Goal: Task Accomplishment & Management: Use online tool/utility

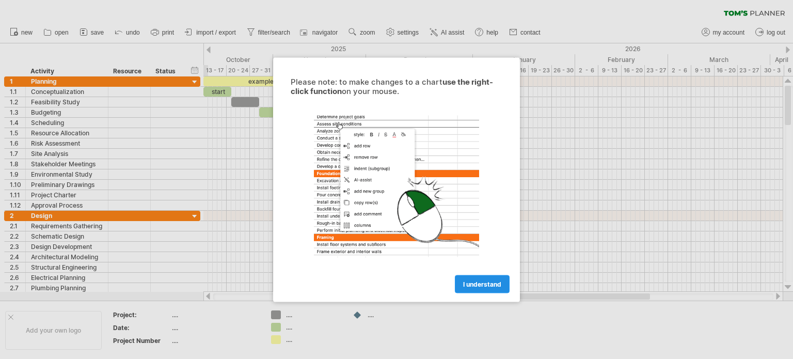
click at [481, 280] on span "I understand" at bounding box center [482, 284] width 38 height 8
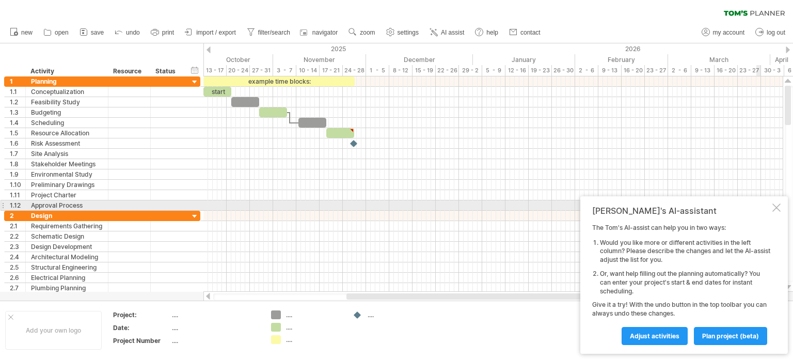
click at [776, 206] on div at bounding box center [776, 207] width 8 height 8
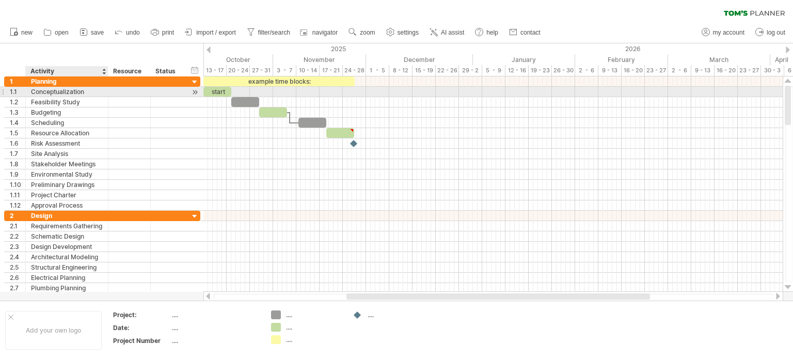
click at [87, 92] on div "Conceptualization" at bounding box center [67, 92] width 72 height 10
type input "*"
type input "**********"
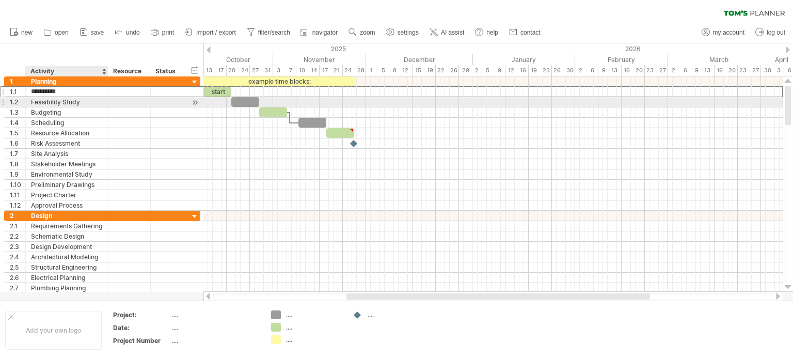
click at [80, 105] on div "Feasibility Study" at bounding box center [67, 102] width 72 height 10
type input "*"
type input "**********"
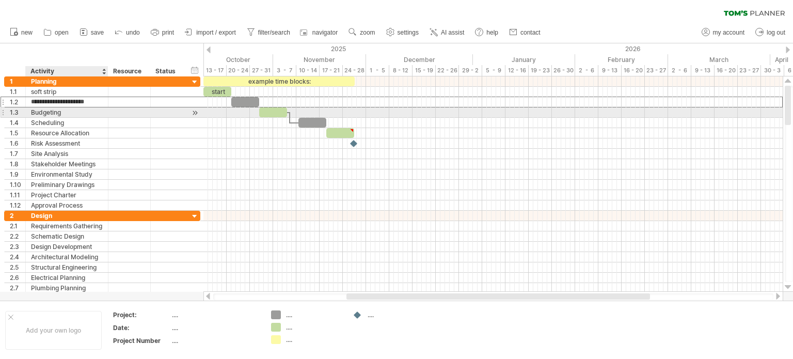
click at [72, 110] on div "Budgeting" at bounding box center [67, 112] width 72 height 10
type input "*"
type input "**********"
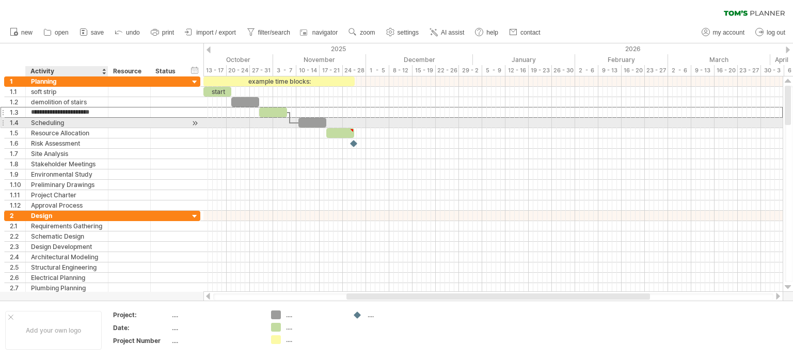
click at [68, 121] on div "Scheduling" at bounding box center [67, 123] width 72 height 10
type input "*"
type input "**********"
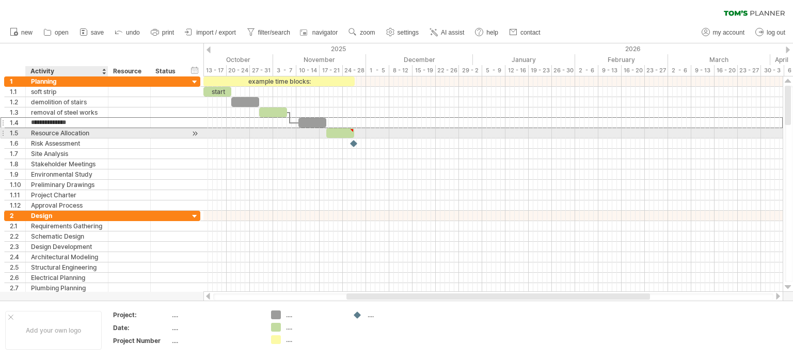
click at [89, 129] on div "Resource Allocation" at bounding box center [67, 133] width 72 height 10
type input "*"
type input "**********"
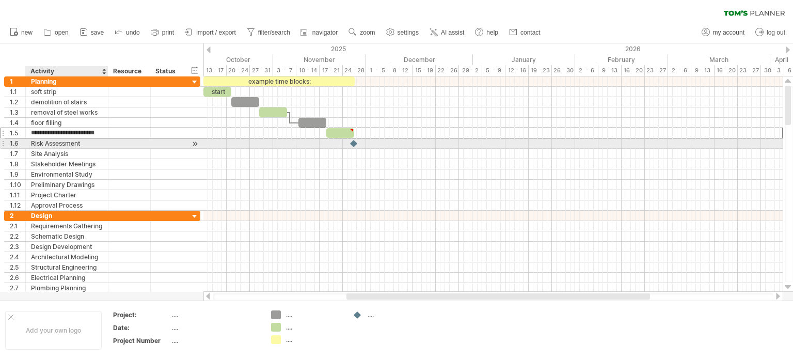
click at [87, 143] on div "Risk Assessment" at bounding box center [67, 143] width 72 height 10
type input "*"
type input "**********"
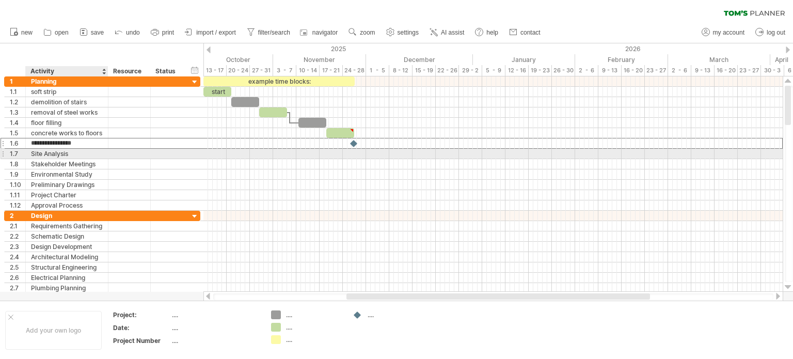
click at [73, 151] on div "Site Analysis" at bounding box center [67, 154] width 72 height 10
type input "*"
type input "**********"
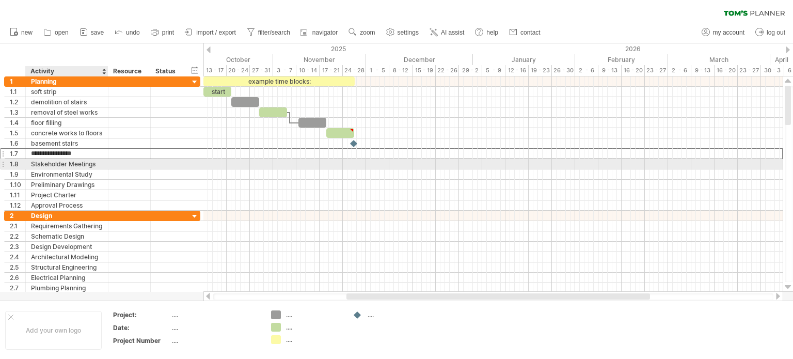
click at [98, 164] on div "Stakeholder Meetings" at bounding box center [67, 164] width 72 height 10
type input "*"
type input "**********"
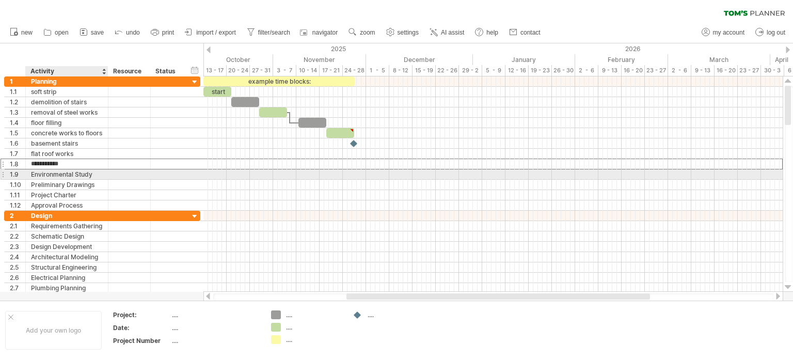
click at [92, 173] on div "Environmental Study" at bounding box center [67, 174] width 72 height 10
type input "*"
type input "***"
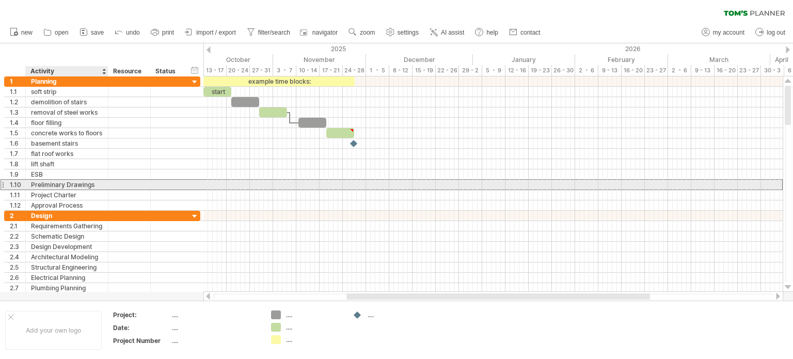
click at [98, 187] on div "Preliminary Drawings" at bounding box center [67, 185] width 72 height 10
type input "*"
type input "**********"
click at [84, 190] on div "Project Charter" at bounding box center [67, 195] width 72 height 10
type input "*"
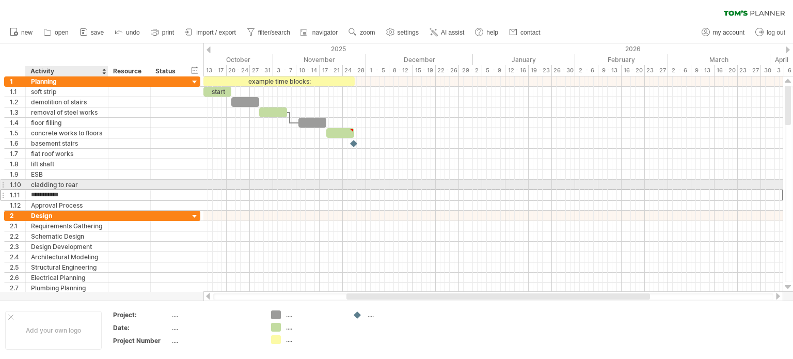
type input "**********"
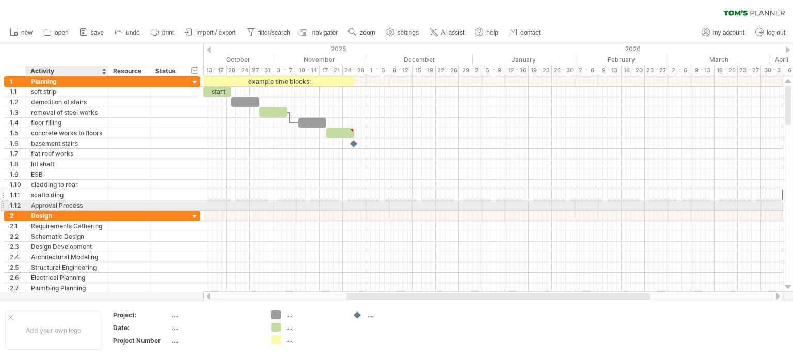
click at [84, 203] on div "Approval Process" at bounding box center [67, 205] width 72 height 10
type input "*"
click at [45, 203] on input "text" at bounding box center [67, 205] width 72 height 10
type input "**********"
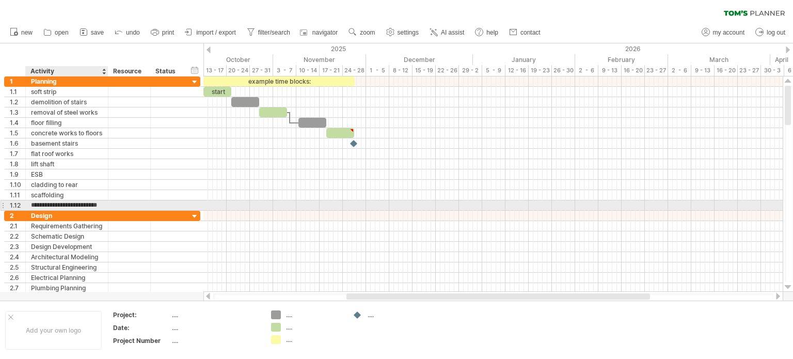
scroll to position [0, 5]
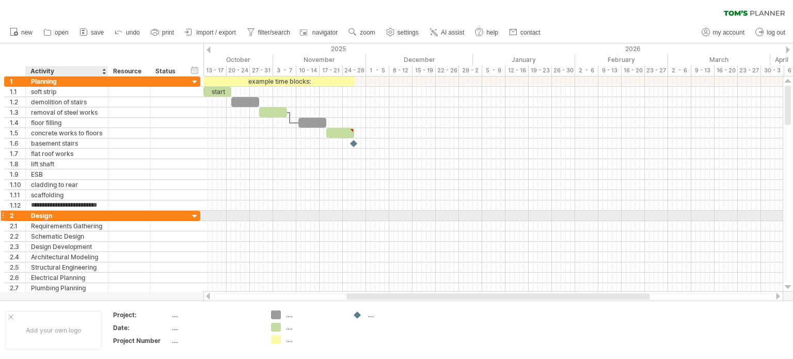
click at [72, 216] on div "Design" at bounding box center [67, 216] width 72 height 10
type input "*"
click at [15, 212] on div "2" at bounding box center [17, 216] width 15 height 10
click at [193, 214] on div at bounding box center [195, 217] width 10 height 10
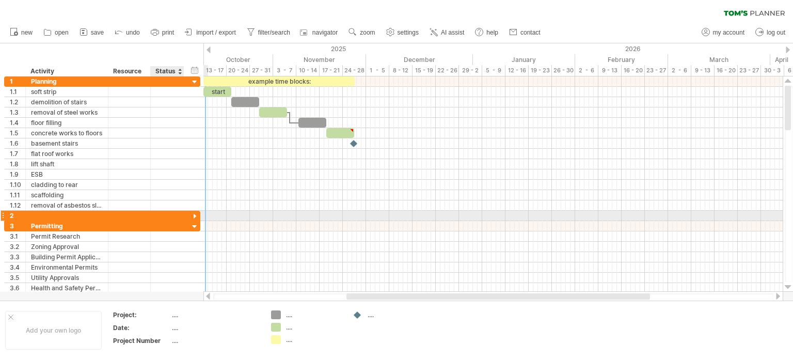
click at [193, 214] on div at bounding box center [195, 217] width 10 height 10
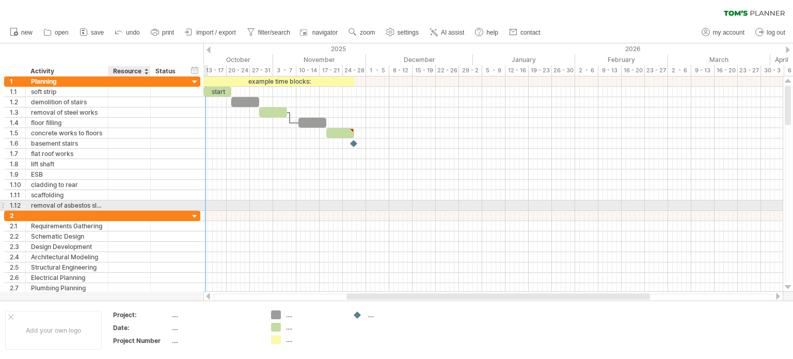
click at [121, 204] on div at bounding box center [129, 205] width 31 height 10
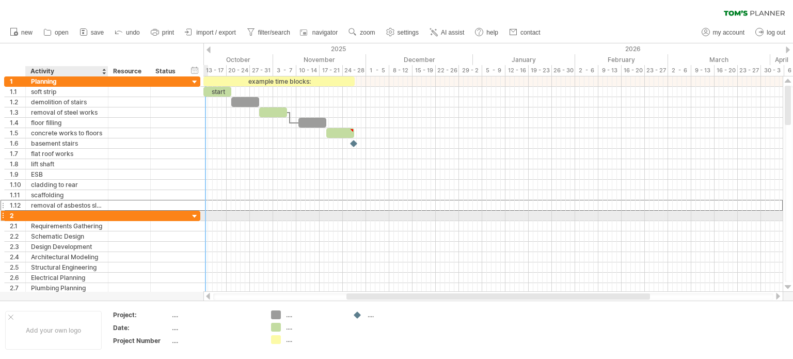
click at [53, 212] on div at bounding box center [67, 216] width 72 height 10
type input "**********"
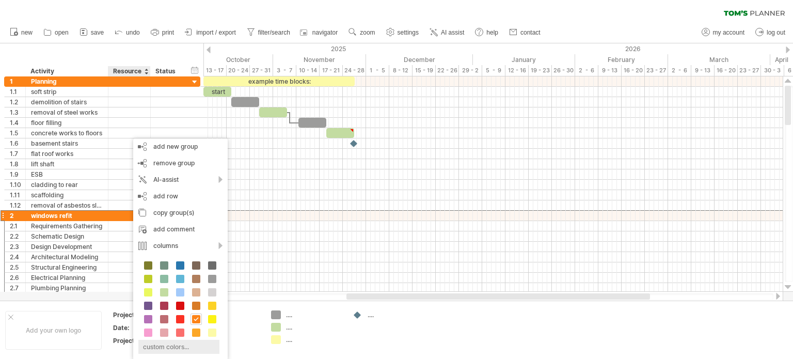
click at [178, 344] on div "custom colors..." at bounding box center [178, 347] width 81 height 14
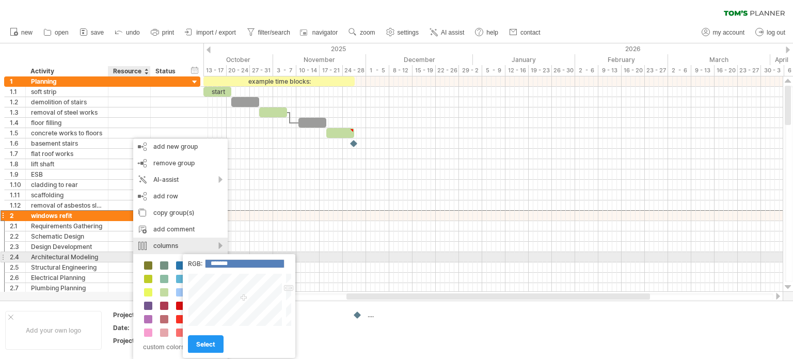
click at [163, 251] on div "columns" at bounding box center [180, 245] width 94 height 17
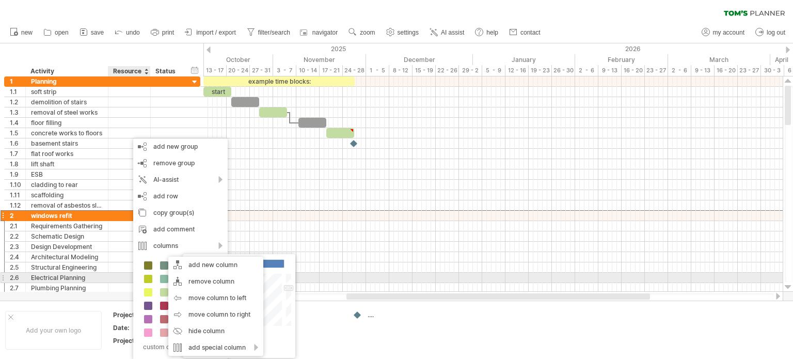
click at [136, 281] on div "custom colors..." at bounding box center [180, 307] width 94 height 106
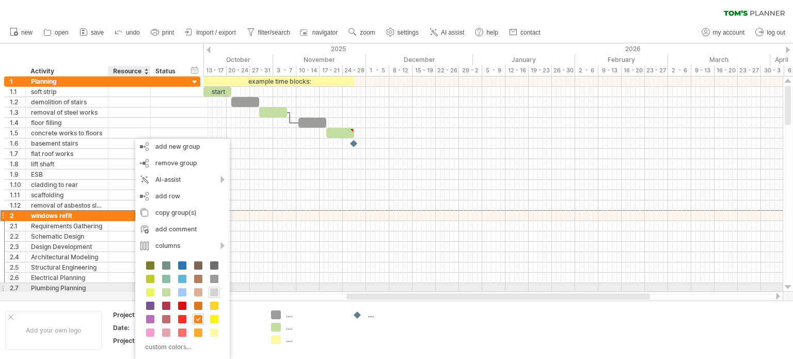
click at [213, 292] on span at bounding box center [214, 292] width 8 height 8
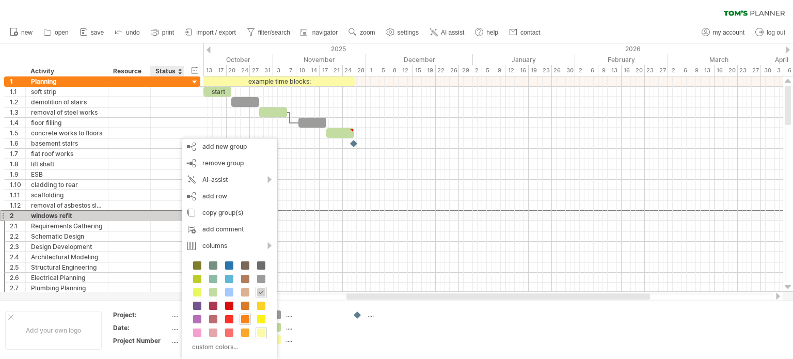
click at [263, 333] on span at bounding box center [261, 332] width 8 height 8
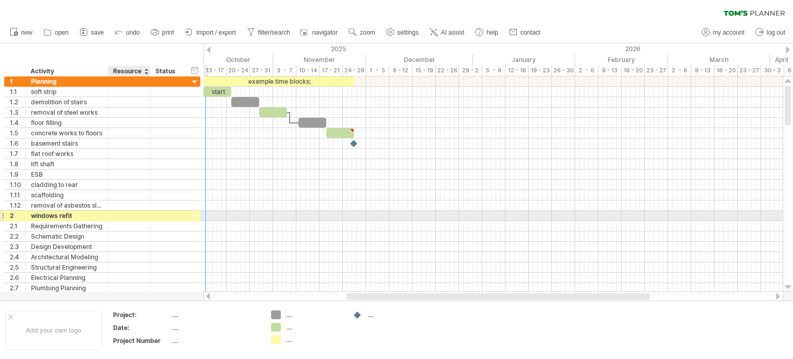
click at [140, 216] on div at bounding box center [129, 216] width 31 height 10
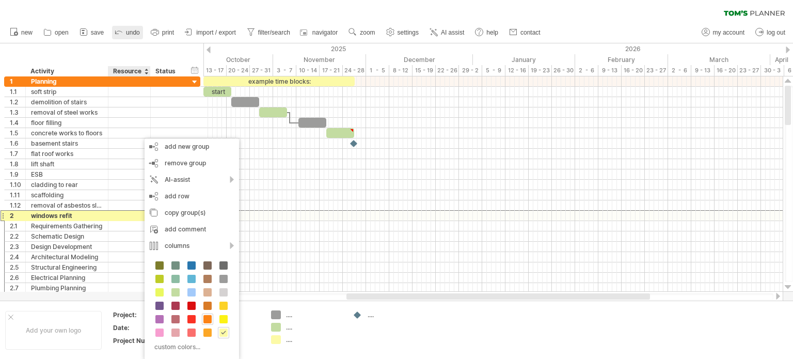
click at [125, 34] on link "undo" at bounding box center [127, 32] width 31 height 13
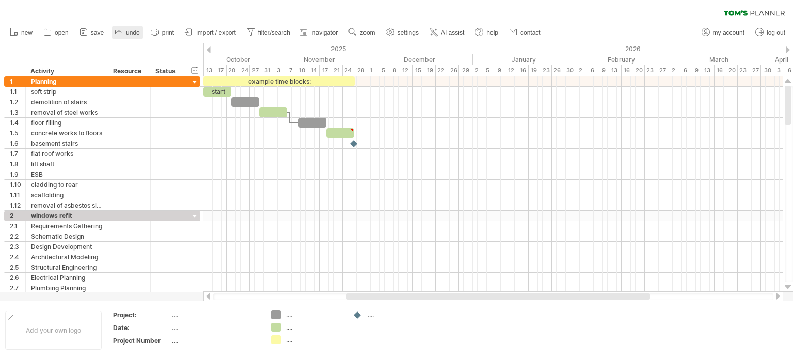
click at [125, 34] on link "undo" at bounding box center [127, 32] width 31 height 13
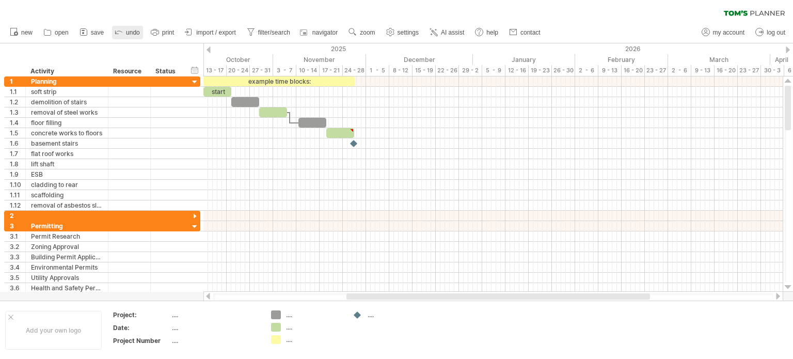
click at [125, 34] on link "undo" at bounding box center [127, 32] width 31 height 13
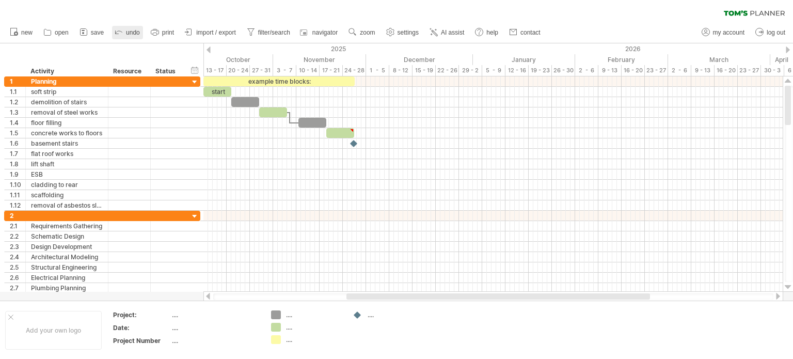
click at [125, 34] on link "undo" at bounding box center [127, 32] width 31 height 13
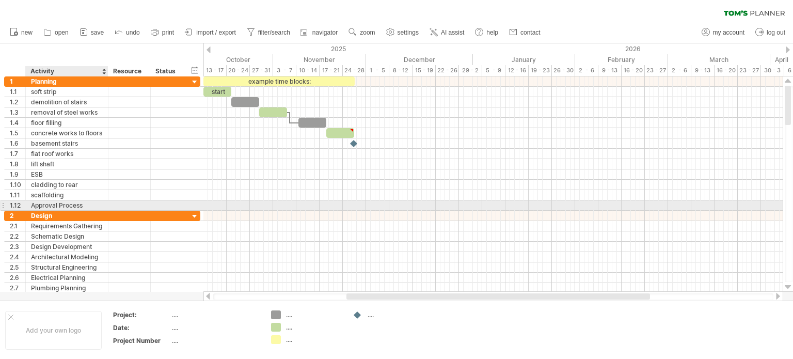
click at [92, 200] on div "Approval Process" at bounding box center [67, 205] width 72 height 10
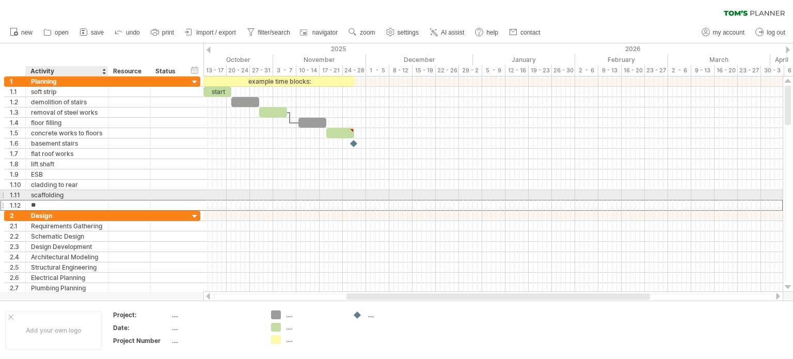
type input "*"
type input "**********"
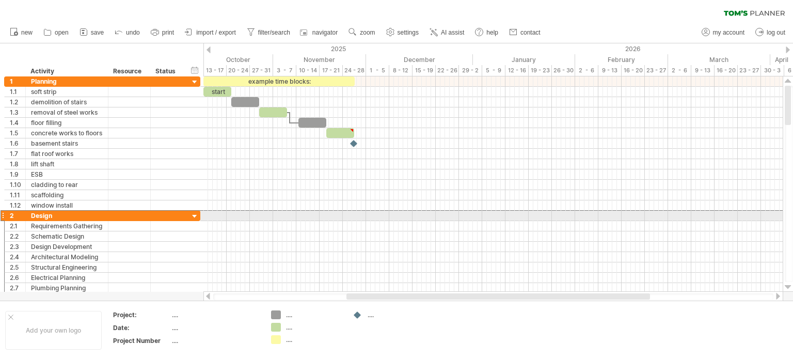
click at [3, 212] on div at bounding box center [3, 215] width 4 height 11
click at [4, 212] on div at bounding box center [3, 215] width 4 height 11
click at [1, 215] on div at bounding box center [3, 215] width 4 height 11
click at [195, 216] on div at bounding box center [195, 217] width 10 height 10
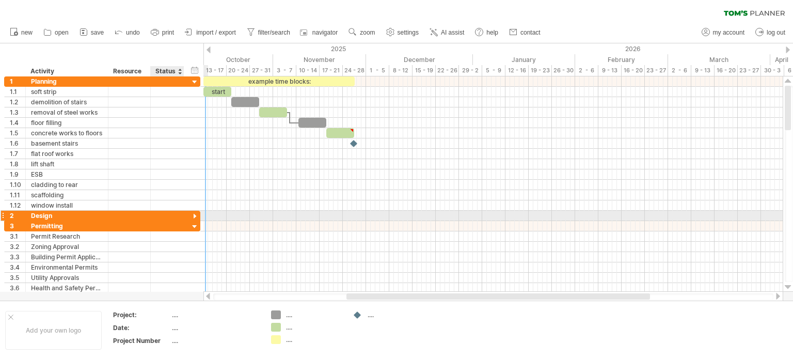
click at [191, 214] on div at bounding box center [195, 217] width 10 height 10
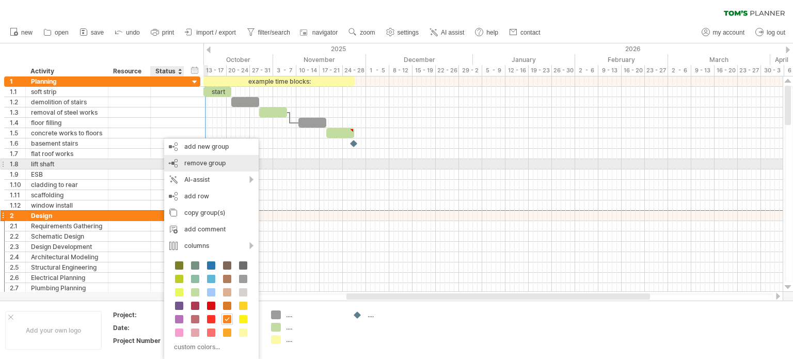
click at [221, 164] on span "remove group" at bounding box center [204, 163] width 41 height 8
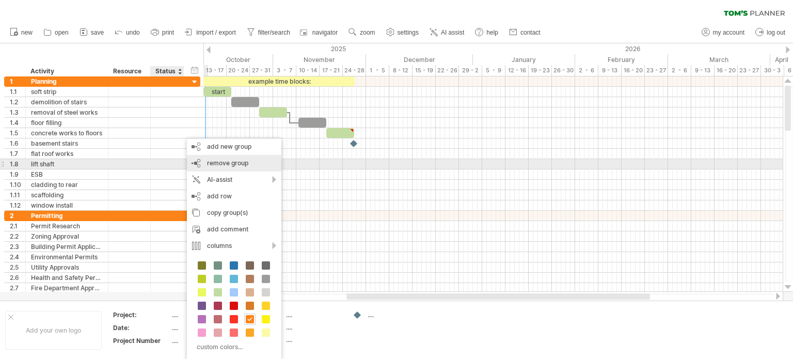
click at [219, 164] on span "remove group" at bounding box center [227, 163] width 41 height 8
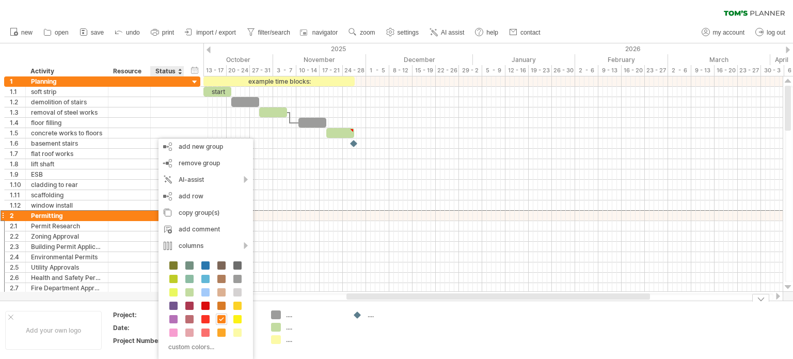
click at [394, 341] on td "...." at bounding box center [388, 330] width 82 height 40
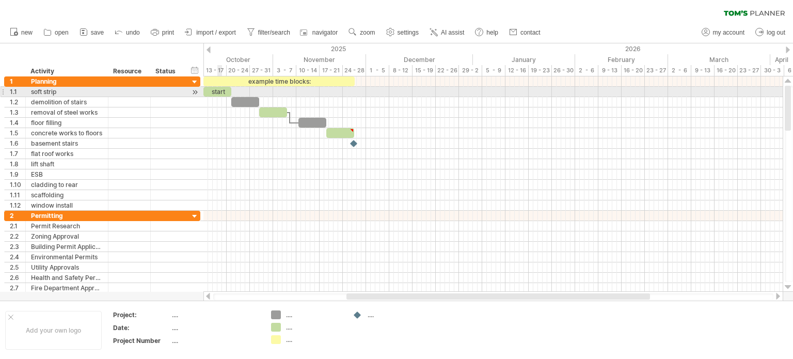
drag, startPoint x: 15, startPoint y: 51, endPoint x: 204, endPoint y: 82, distance: 191.9
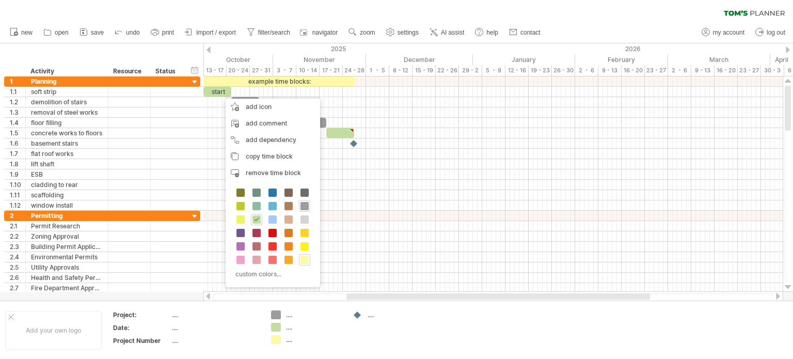
click at [34, 50] on div "hide start/end/duration show start/end/duration ******** Activity ******** Reso…" at bounding box center [101, 59] width 203 height 33
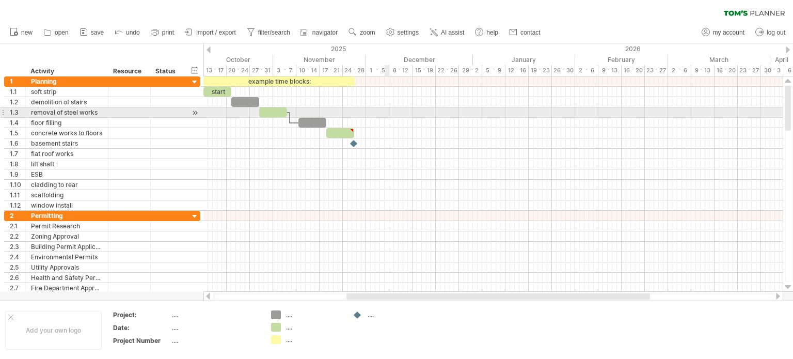
drag, startPoint x: 91, startPoint y: 61, endPoint x: 386, endPoint y: 105, distance: 298.0
click at [393, 114] on div "Trying to reach [DOMAIN_NAME] Connected again... 0% clear filter new 1" at bounding box center [396, 179] width 793 height 359
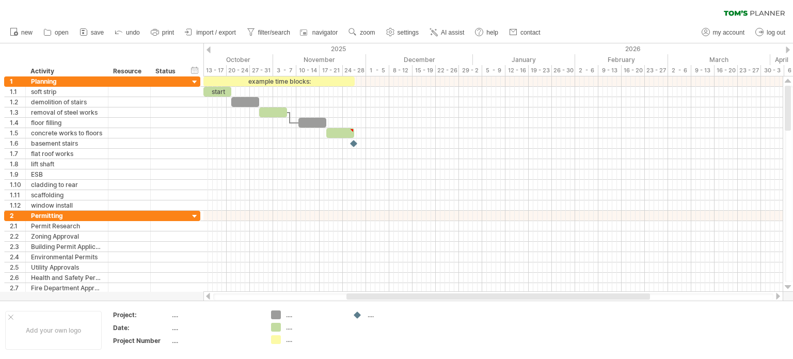
click at [93, 34] on span "save" at bounding box center [97, 32] width 13 height 7
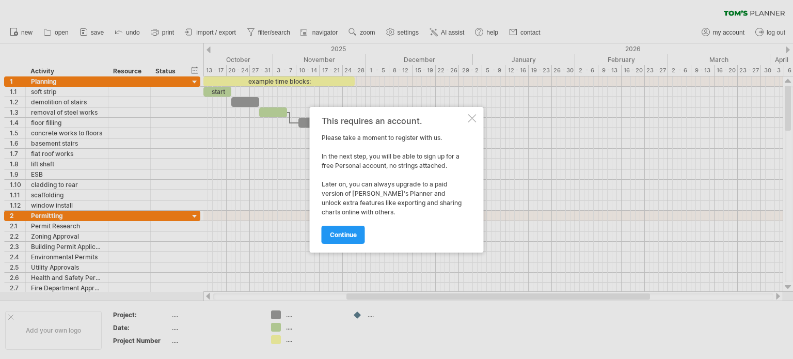
click at [355, 235] on span "continue" at bounding box center [343, 235] width 27 height 8
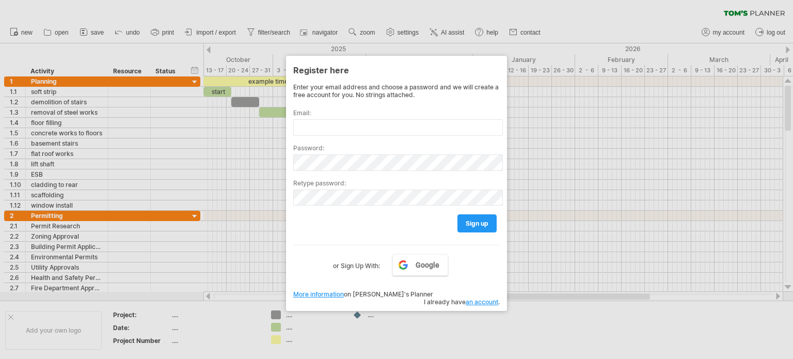
click at [167, 10] on div at bounding box center [396, 179] width 793 height 359
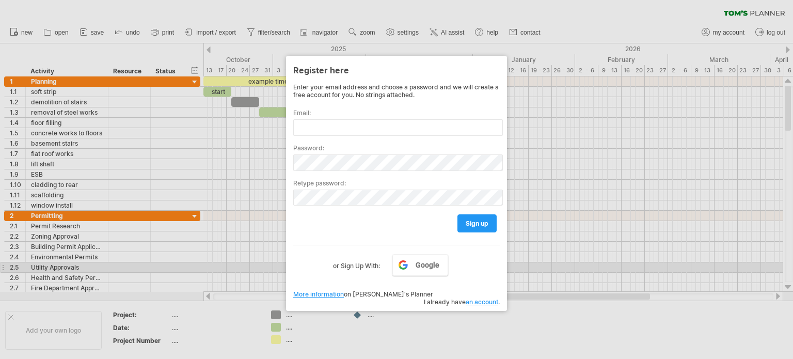
click at [379, 265] on label "or Sign Up With:" at bounding box center [356, 263] width 47 height 18
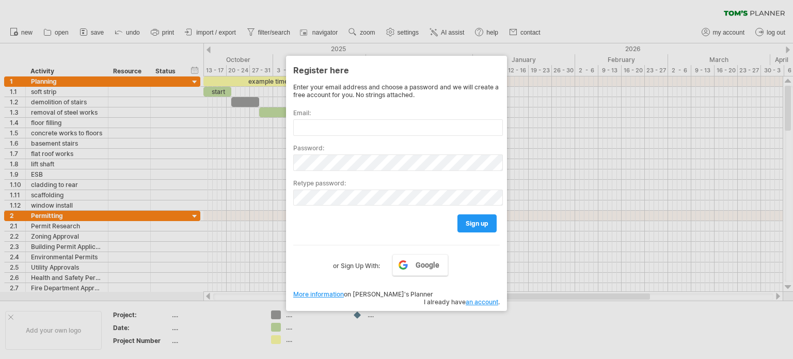
click at [416, 320] on div at bounding box center [396, 179] width 793 height 359
click at [493, 4] on div at bounding box center [396, 179] width 793 height 359
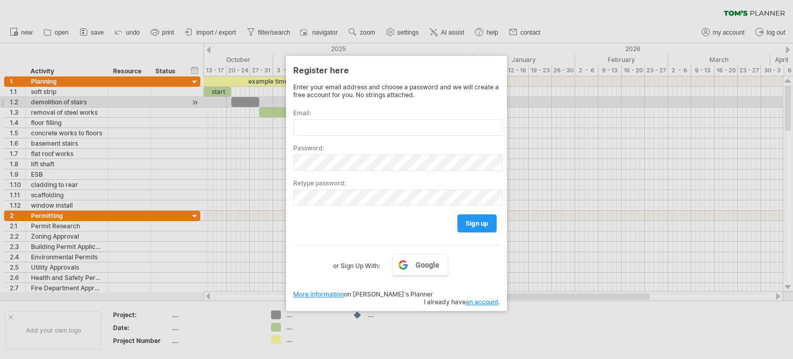
click at [250, 99] on div at bounding box center [396, 179] width 793 height 359
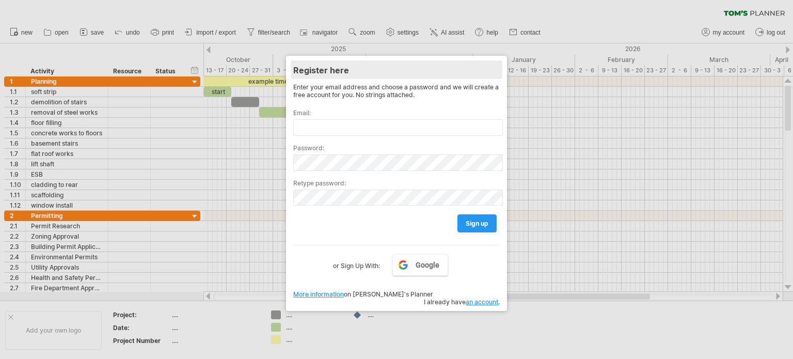
click at [384, 61] on div "Register here" at bounding box center [396, 69] width 206 height 19
